Goal: Task Accomplishment & Management: Use online tool/utility

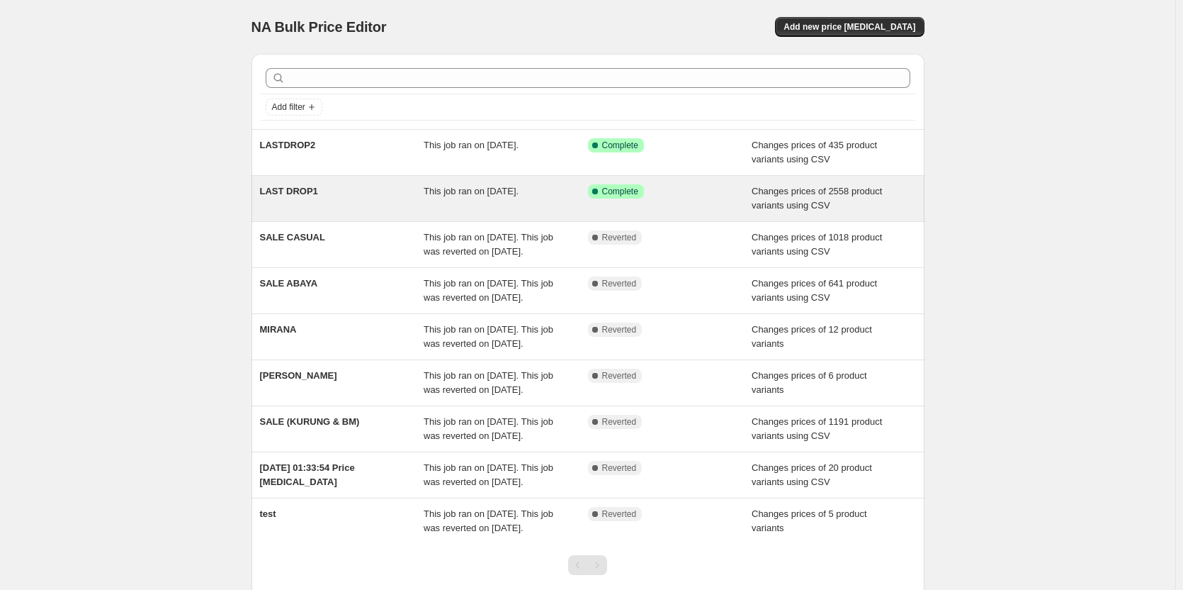
click at [445, 200] on div "This job ran on [DATE]." at bounding box center [506, 198] width 164 height 28
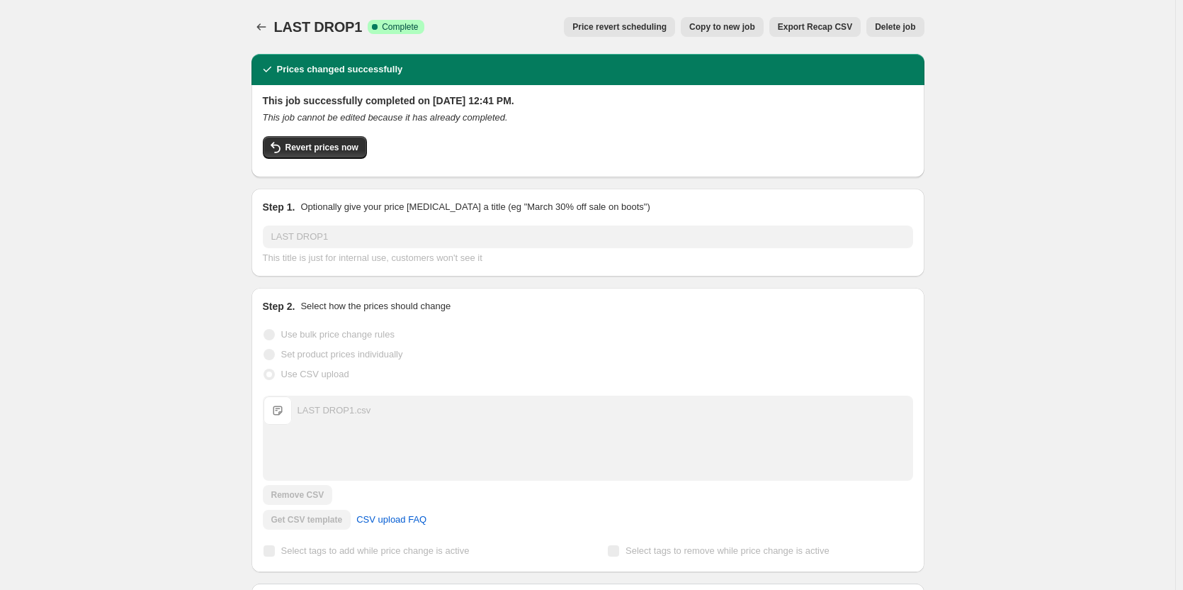
click at [804, 21] on button "Export Recap CSV" at bounding box center [814, 27] width 91 height 20
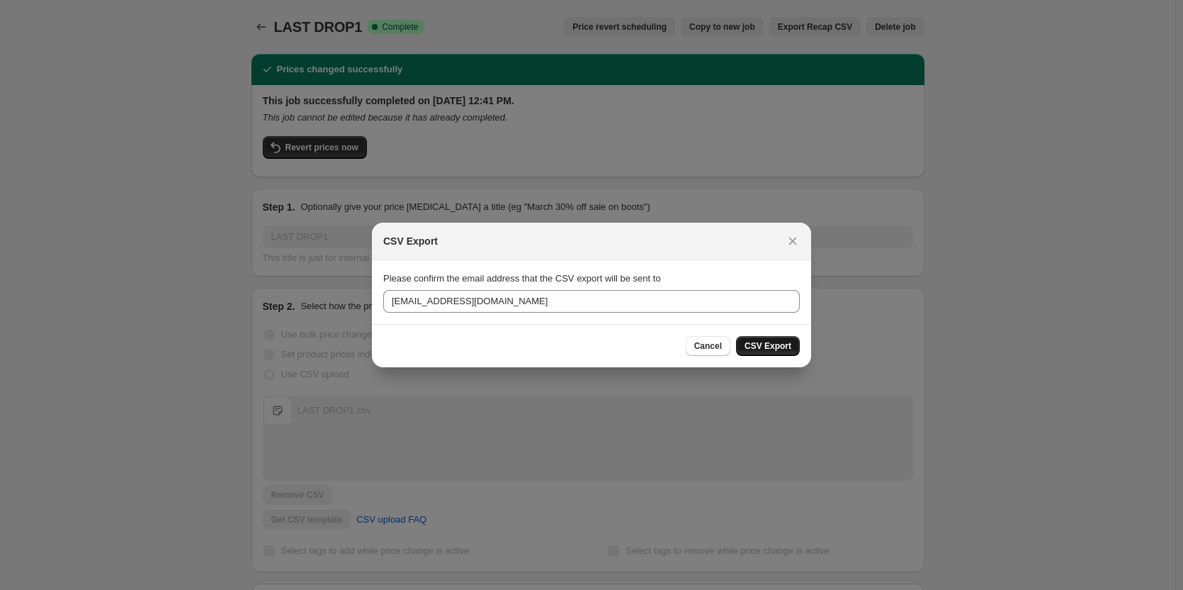
click at [779, 351] on span "CSV Export" at bounding box center [768, 345] width 47 height 11
